Goal: Information Seeking & Learning: Learn about a topic

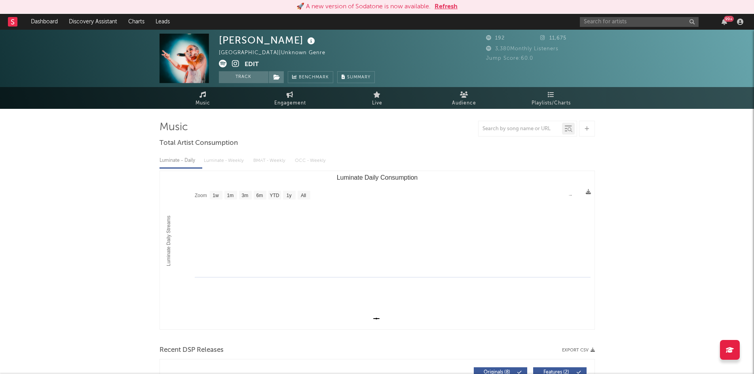
select select "1w"
click at [605, 25] on input "text" at bounding box center [639, 22] width 119 height 10
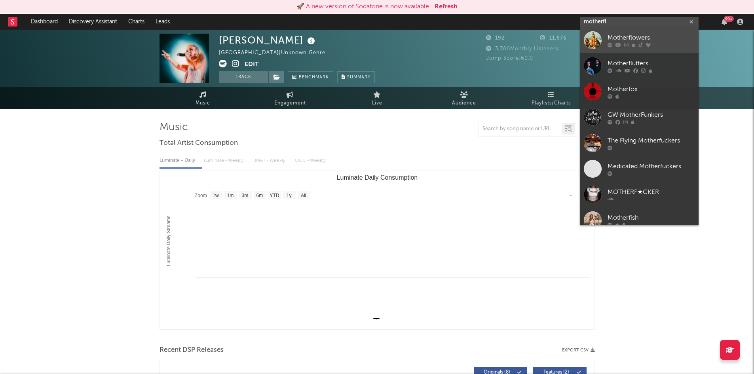
type input "motherfl"
click at [618, 42] on div "Motherflowers" at bounding box center [651, 38] width 87 height 10
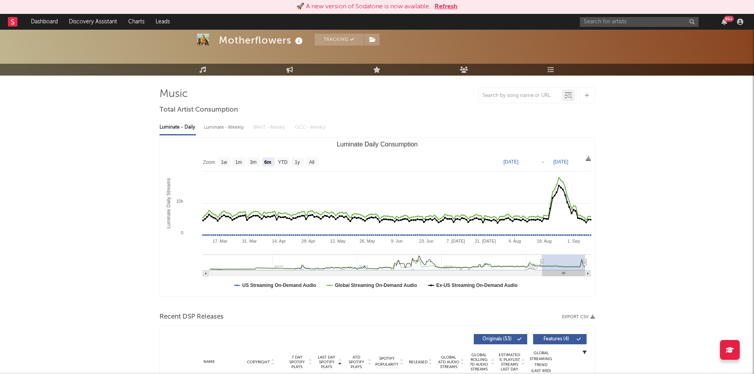
scroll to position [34, 0]
click at [314, 159] on text "All" at bounding box center [311, 162] width 5 height 6
select select "All"
type input "[DATE]"
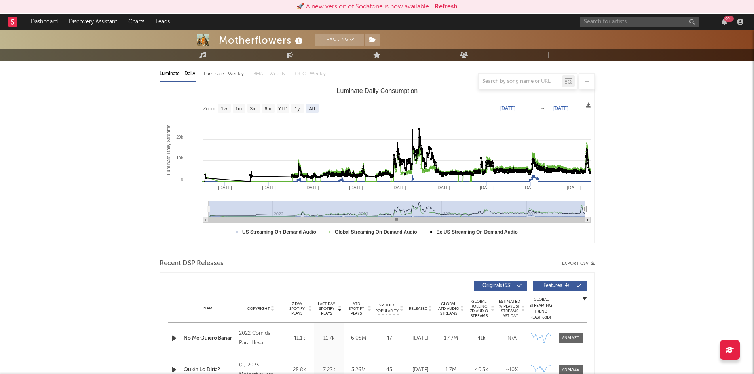
scroll to position [87, 0]
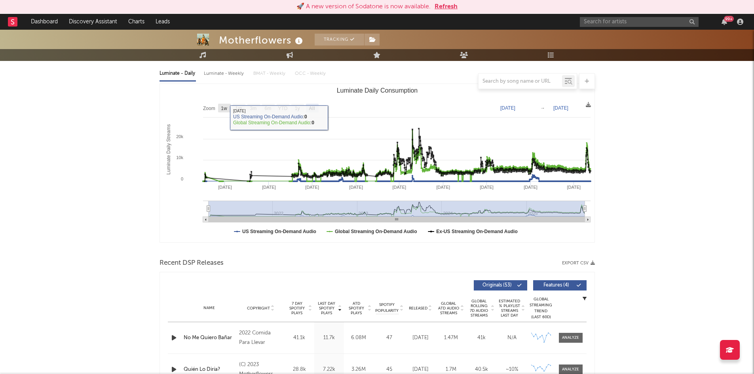
click at [226, 110] on text "1w" at bounding box center [224, 109] width 6 height 6
select select "1w"
type input "[DATE]"
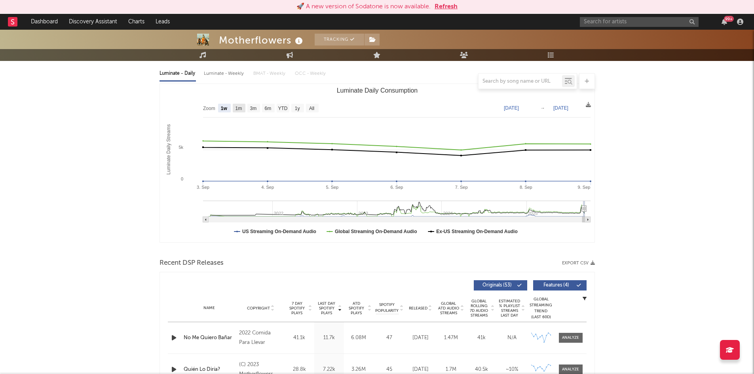
click at [242, 109] on text "1m" at bounding box center [238, 109] width 7 height 6
select select "1m"
type input "[DATE]"
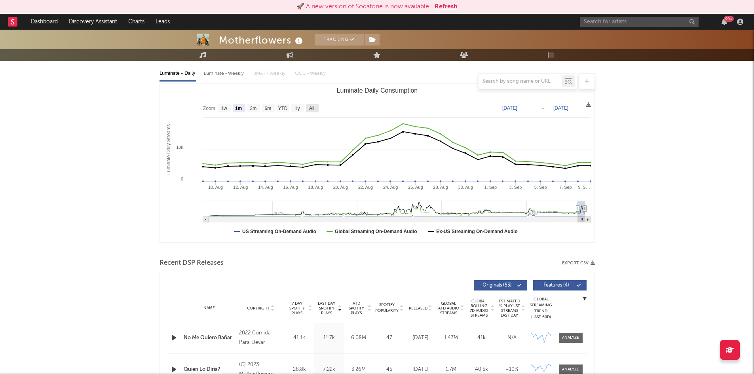
click at [307, 110] on rect "Luminate Daily Consumption" at bounding box center [312, 108] width 13 height 9
select select "All"
type input "[DATE]"
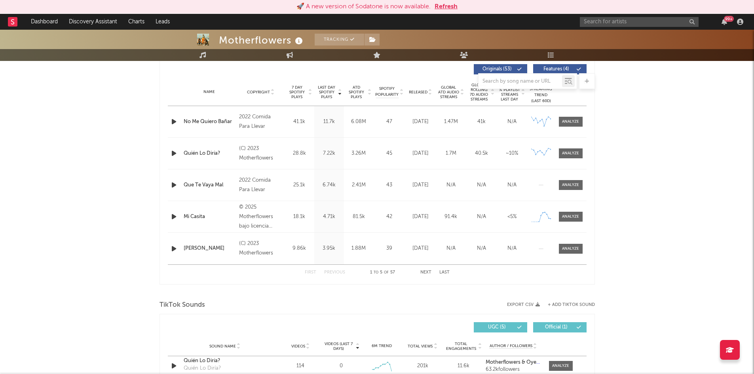
scroll to position [0, 0]
